Goal: Information Seeking & Learning: Learn about a topic

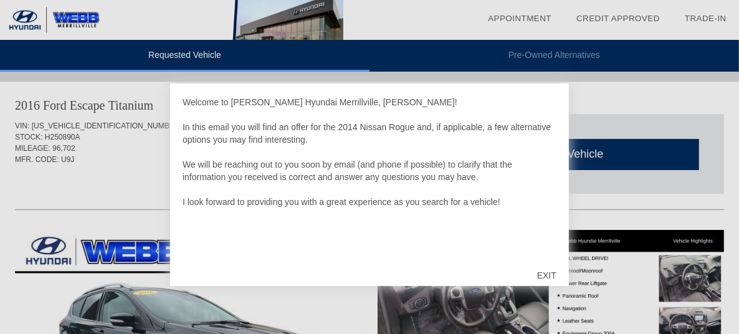
click at [546, 276] on div "EXIT" at bounding box center [547, 275] width 44 height 37
click at [553, 274] on div "EXIT" at bounding box center [547, 275] width 44 height 37
click at [143, 159] on div at bounding box center [369, 167] width 739 height 334
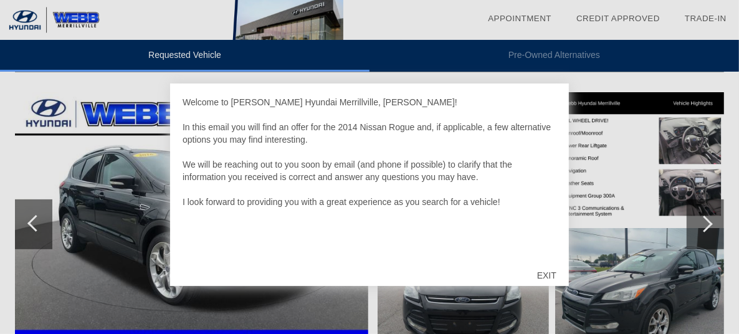
scroll to position [187, 0]
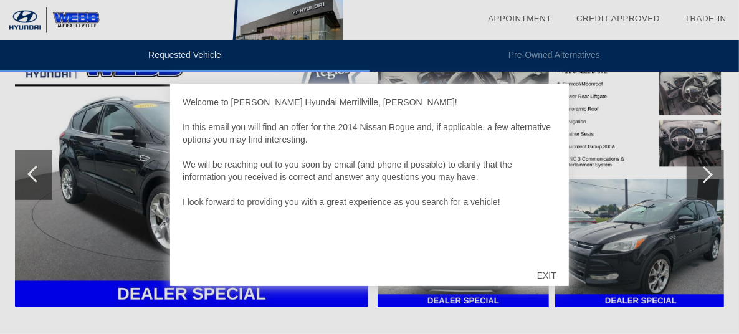
click at [549, 275] on div "EXIT" at bounding box center [547, 275] width 44 height 37
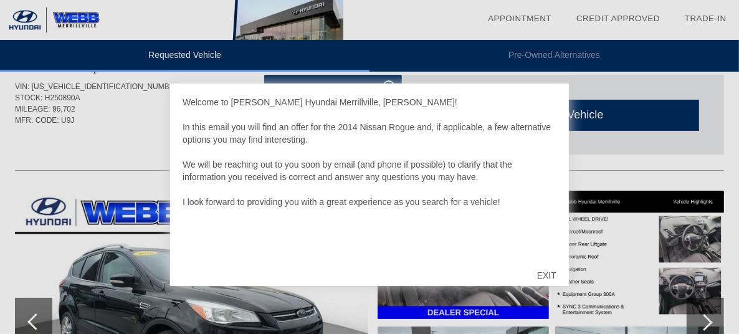
scroll to position [0, 0]
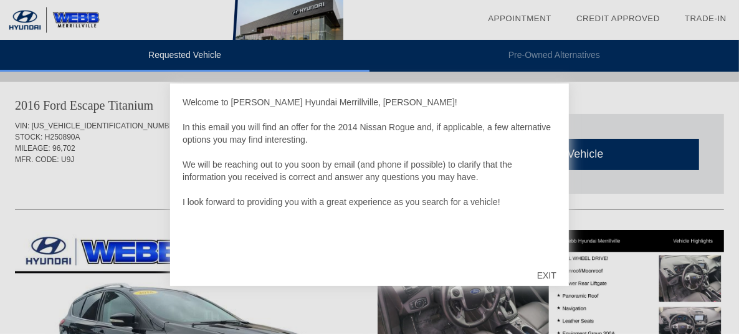
click at [549, 274] on div "EXIT" at bounding box center [547, 275] width 44 height 37
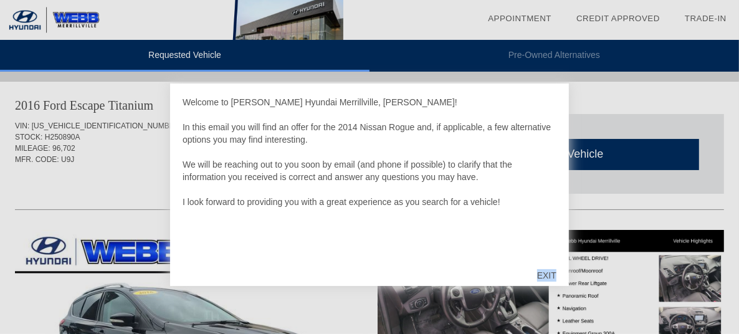
click at [549, 274] on div "EXIT" at bounding box center [547, 275] width 44 height 37
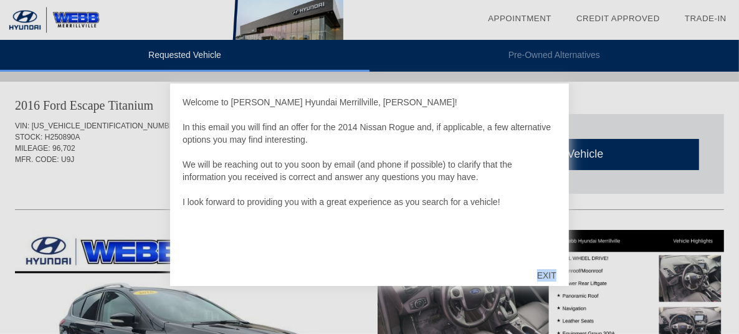
click at [549, 274] on div "EXIT" at bounding box center [547, 275] width 44 height 37
click at [552, 276] on div "EXIT" at bounding box center [547, 275] width 44 height 37
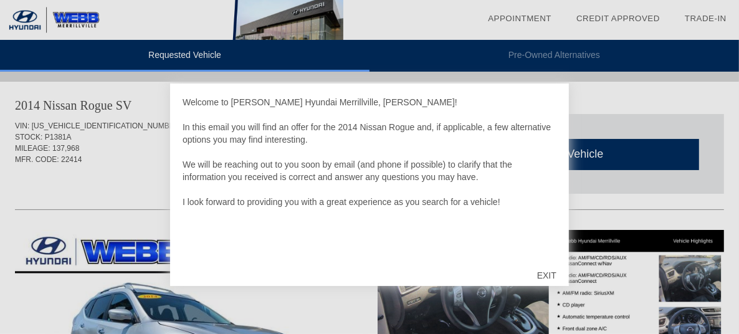
click at [546, 275] on div "EXIT" at bounding box center [547, 275] width 44 height 37
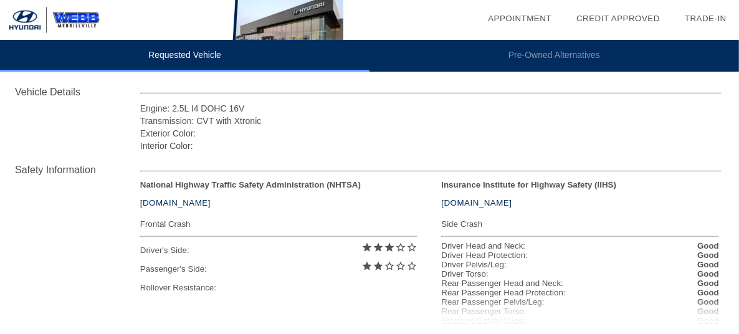
scroll to position [499, 0]
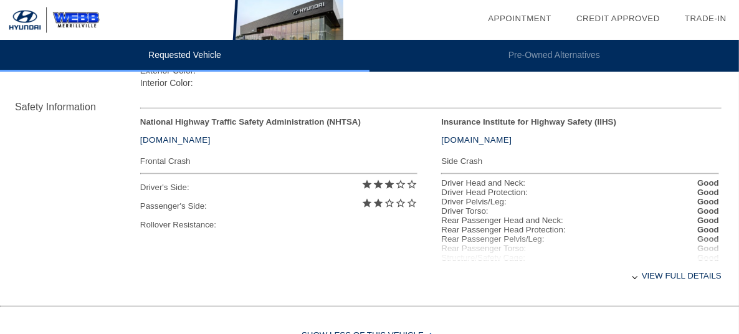
click at [684, 281] on div "View full details" at bounding box center [431, 276] width 582 height 31
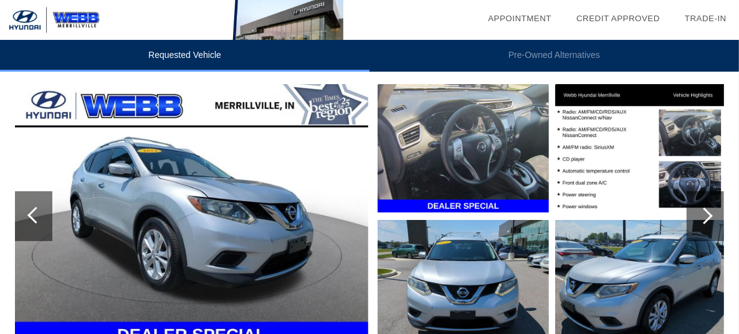
scroll to position [143, 0]
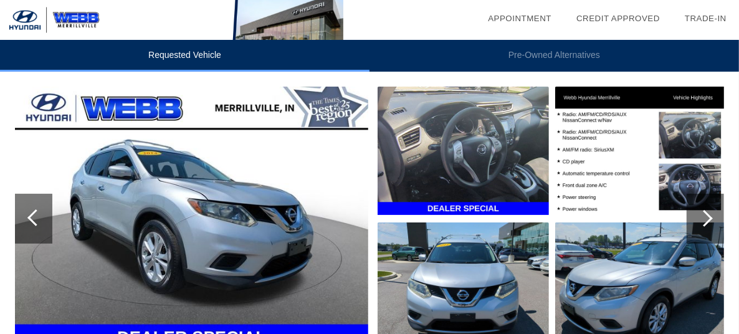
click at [713, 217] on div at bounding box center [705, 219] width 37 height 50
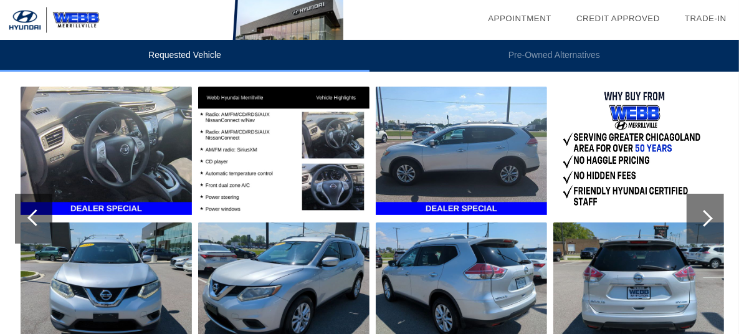
click at [706, 223] on div at bounding box center [704, 218] width 17 height 17
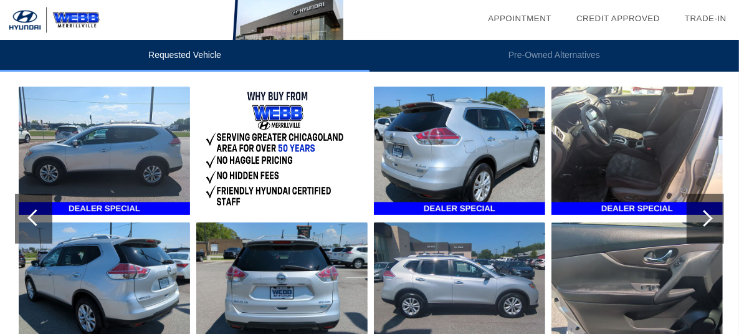
click at [706, 223] on div at bounding box center [704, 218] width 17 height 17
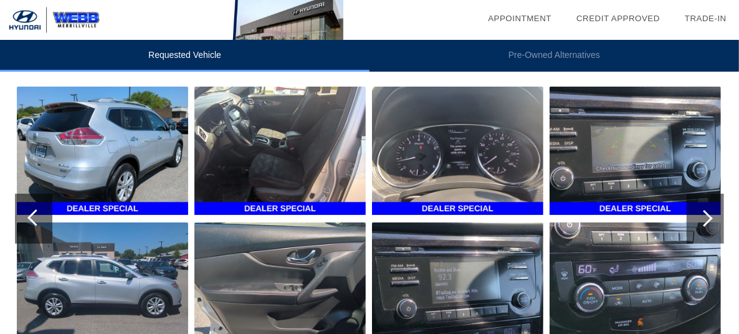
click at [706, 223] on div at bounding box center [704, 218] width 17 height 17
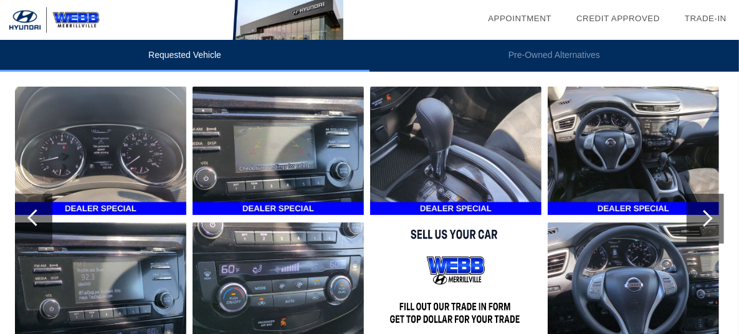
click at [707, 216] on div at bounding box center [704, 218] width 17 height 17
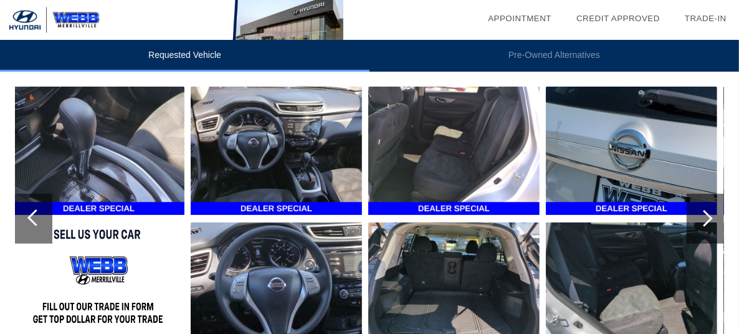
click at [704, 216] on div at bounding box center [704, 218] width 17 height 17
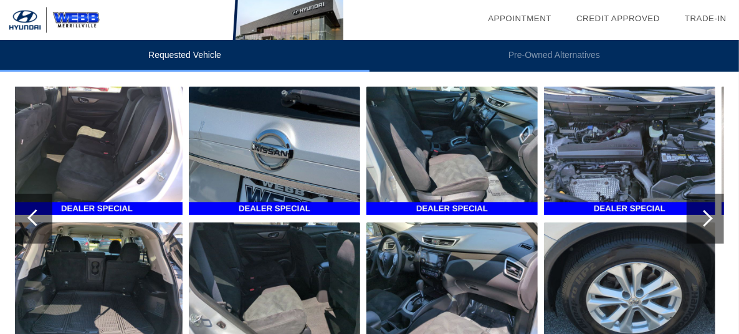
click at [704, 216] on div at bounding box center [704, 218] width 17 height 17
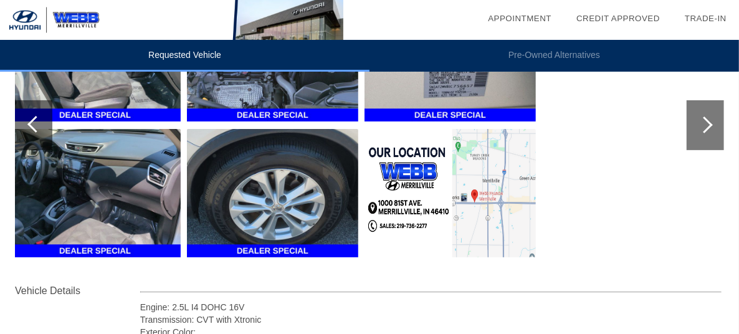
scroll to position [249, 0]
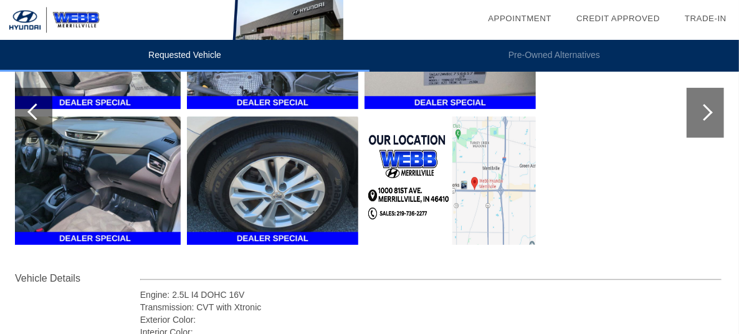
click at [31, 115] on div at bounding box center [35, 111] width 17 height 17
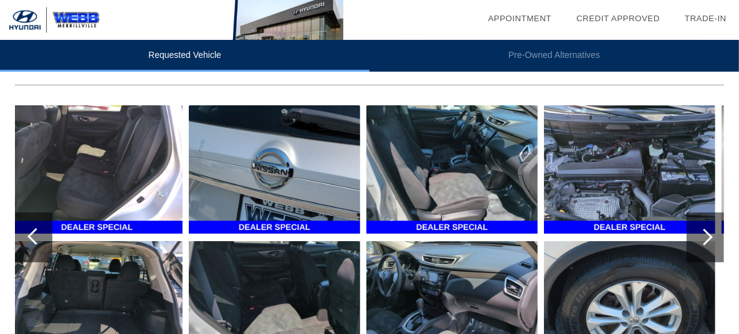
scroll to position [187, 0]
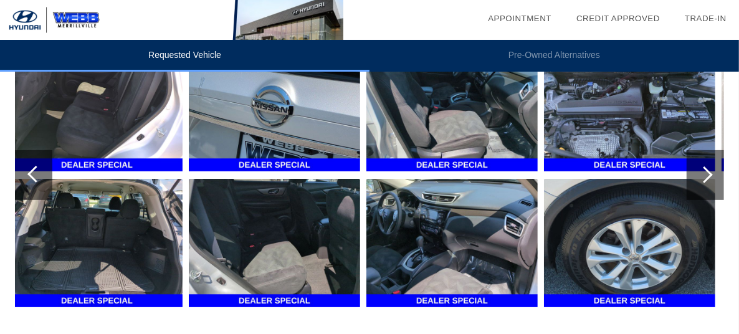
click at [33, 176] on div at bounding box center [35, 174] width 17 height 17
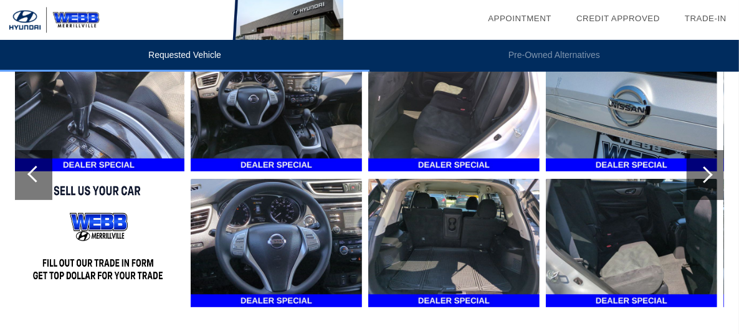
click at [33, 176] on div at bounding box center [35, 174] width 17 height 17
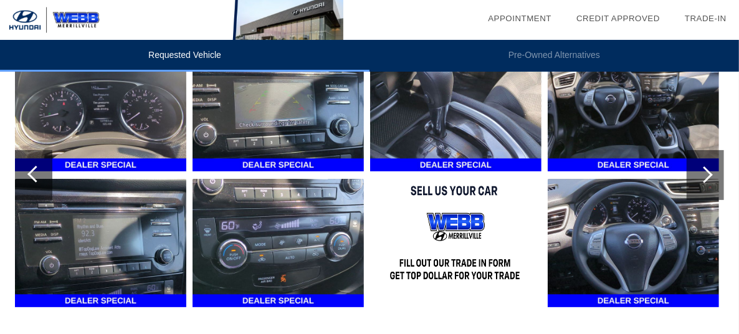
click at [33, 176] on div at bounding box center [35, 174] width 17 height 17
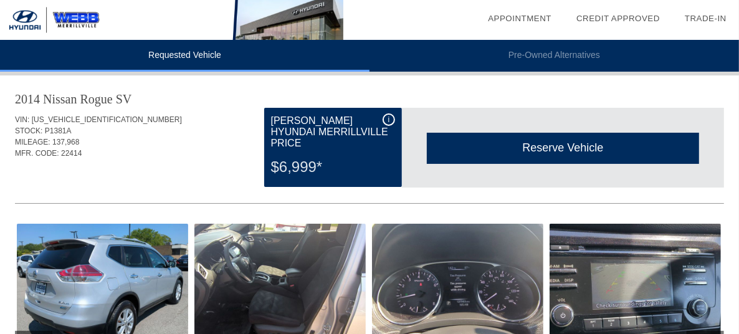
scroll to position [0, 0]
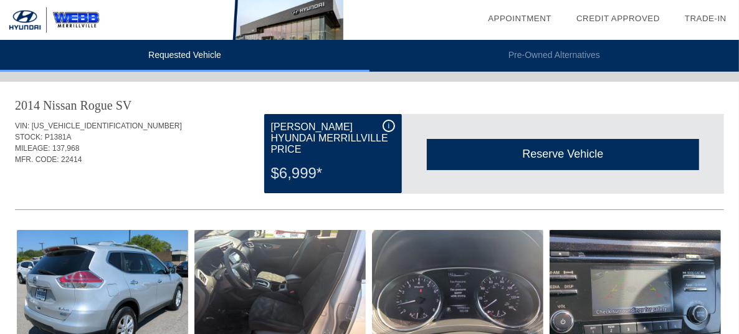
click at [237, 161] on div "MFR. CODE: 22414" at bounding box center [369, 159] width 709 height 11
click at [388, 123] on div "i" at bounding box center [389, 126] width 12 height 12
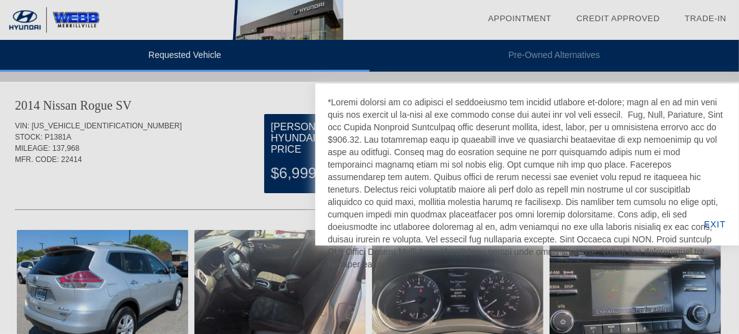
click at [187, 96] on div at bounding box center [369, 167] width 739 height 334
click at [722, 225] on div "EXIT" at bounding box center [715, 224] width 48 height 42
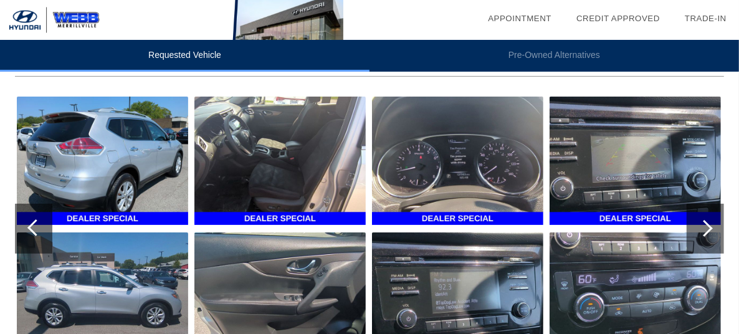
scroll to position [187, 0]
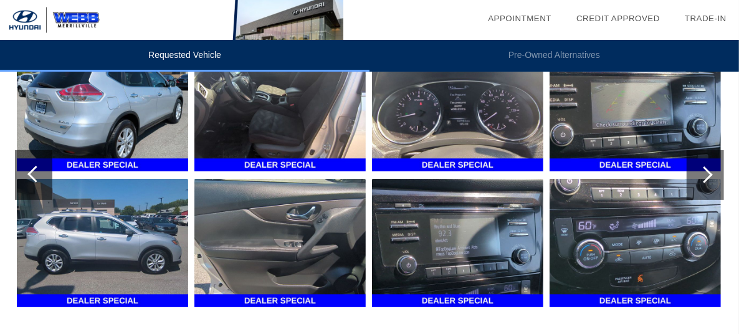
click at [706, 180] on div at bounding box center [704, 174] width 17 height 17
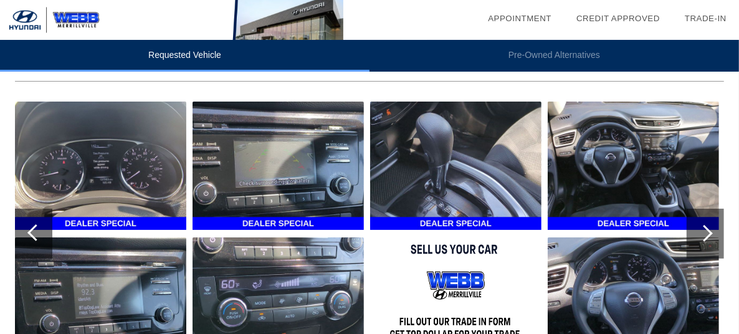
scroll to position [125, 0]
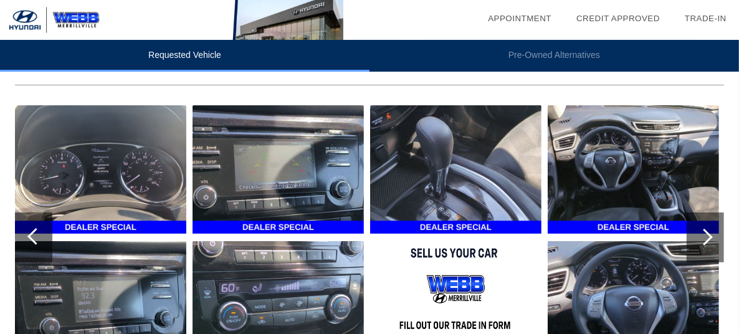
click at [707, 236] on div at bounding box center [704, 237] width 17 height 17
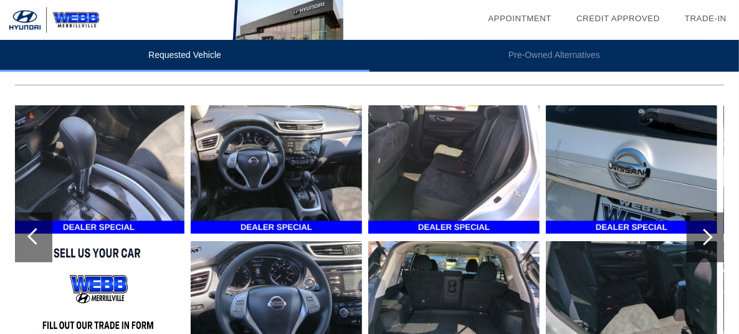
click at [287, 173] on img at bounding box center [276, 169] width 171 height 128
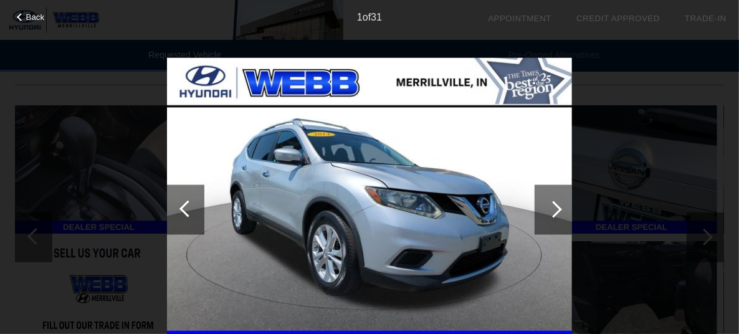
click at [555, 213] on div at bounding box center [553, 209] width 17 height 17
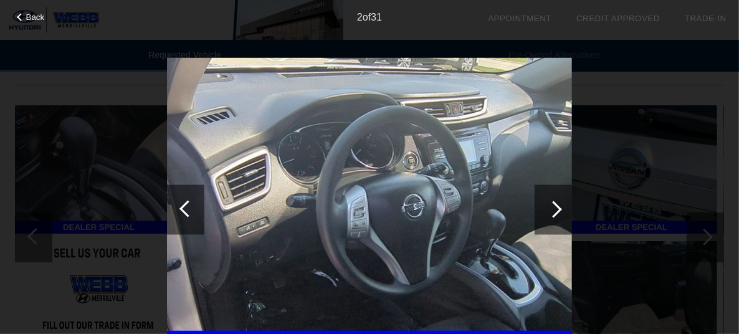
click at [555, 213] on div at bounding box center [553, 209] width 17 height 17
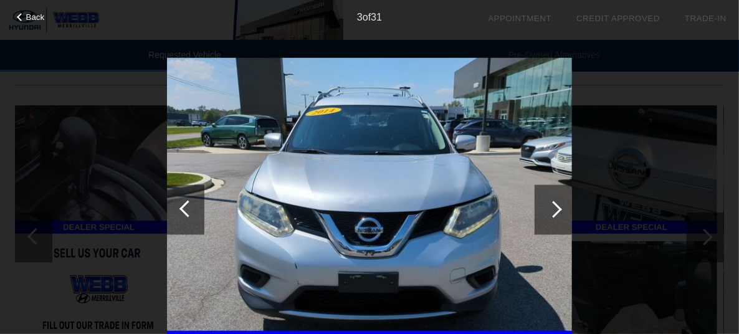
click at [555, 213] on div at bounding box center [553, 209] width 17 height 17
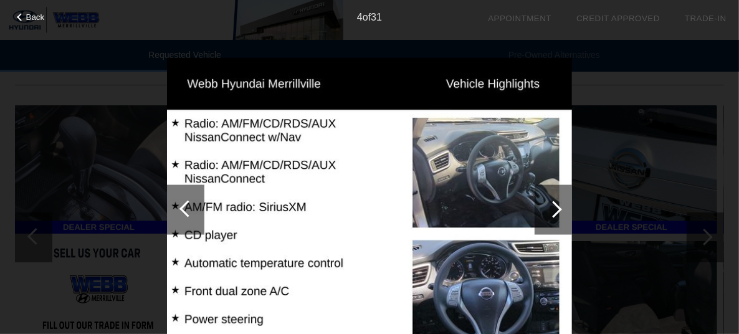
click at [555, 213] on div at bounding box center [553, 209] width 17 height 17
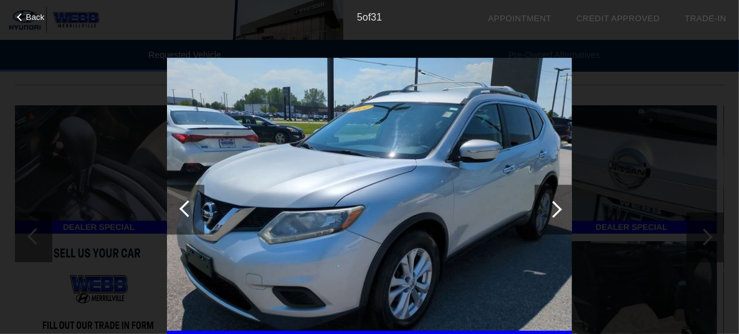
click at [555, 213] on div at bounding box center [553, 209] width 17 height 17
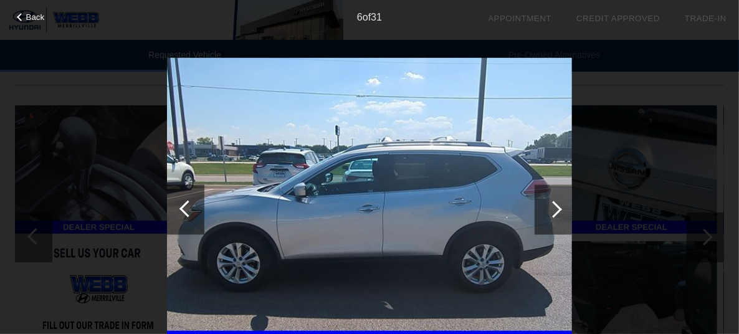
click at [555, 213] on div at bounding box center [553, 209] width 17 height 17
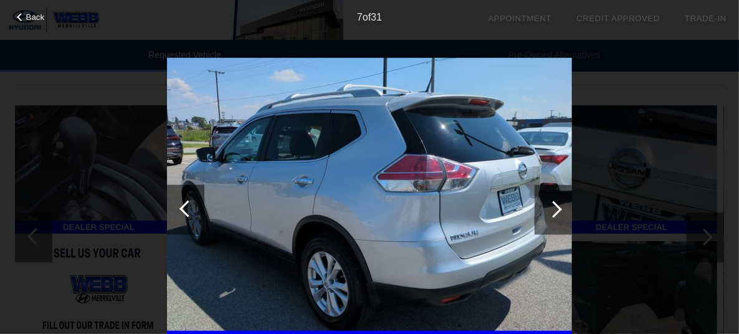
click at [31, 14] on span "Back" at bounding box center [35, 16] width 19 height 9
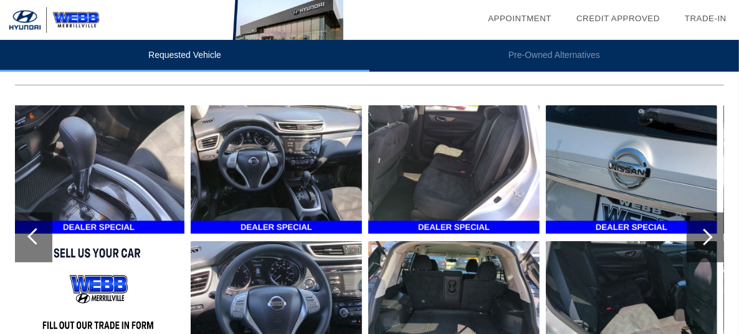
click at [539, 57] on li "Pre-Owned Alternatives" at bounding box center [555, 56] width 370 height 32
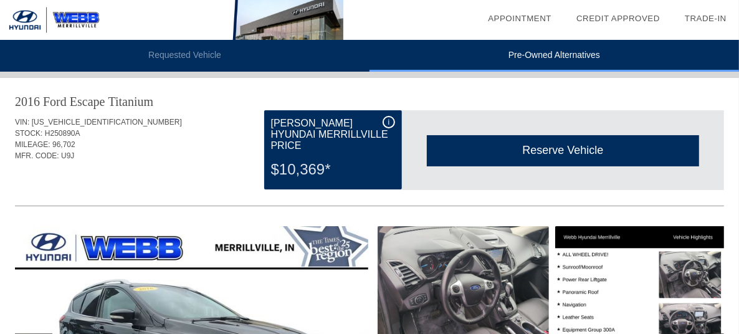
scroll to position [0, 0]
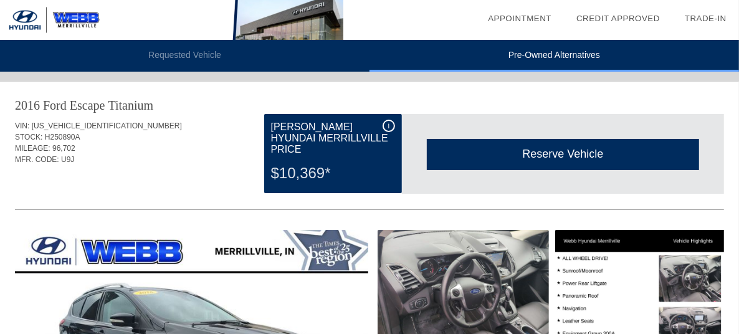
click at [76, 18] on img at bounding box center [171, 20] width 343 height 40
